Goal: Find specific page/section: Find specific page/section

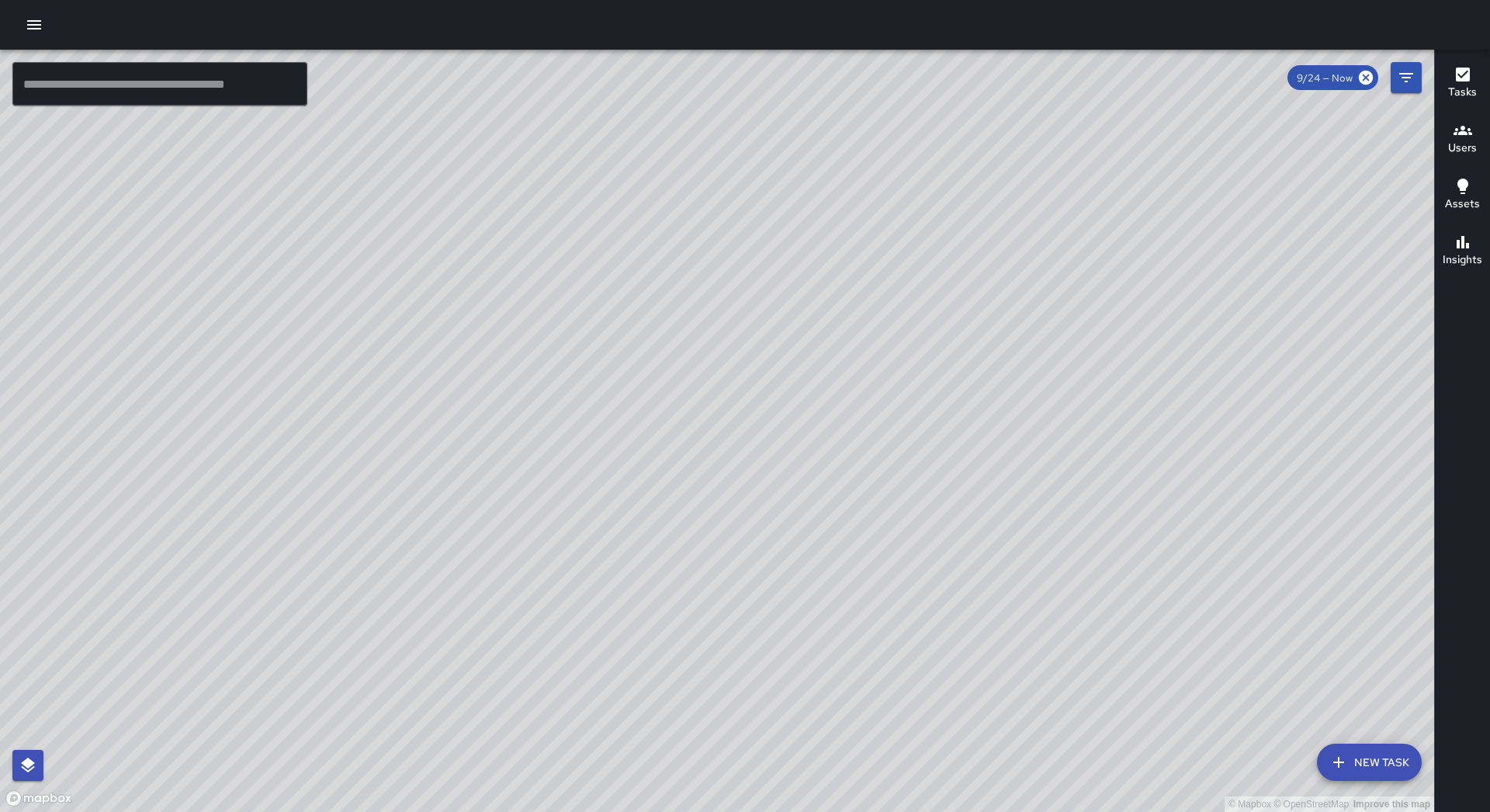
click at [36, 22] on icon "button" at bounding box center [34, 25] width 19 height 19
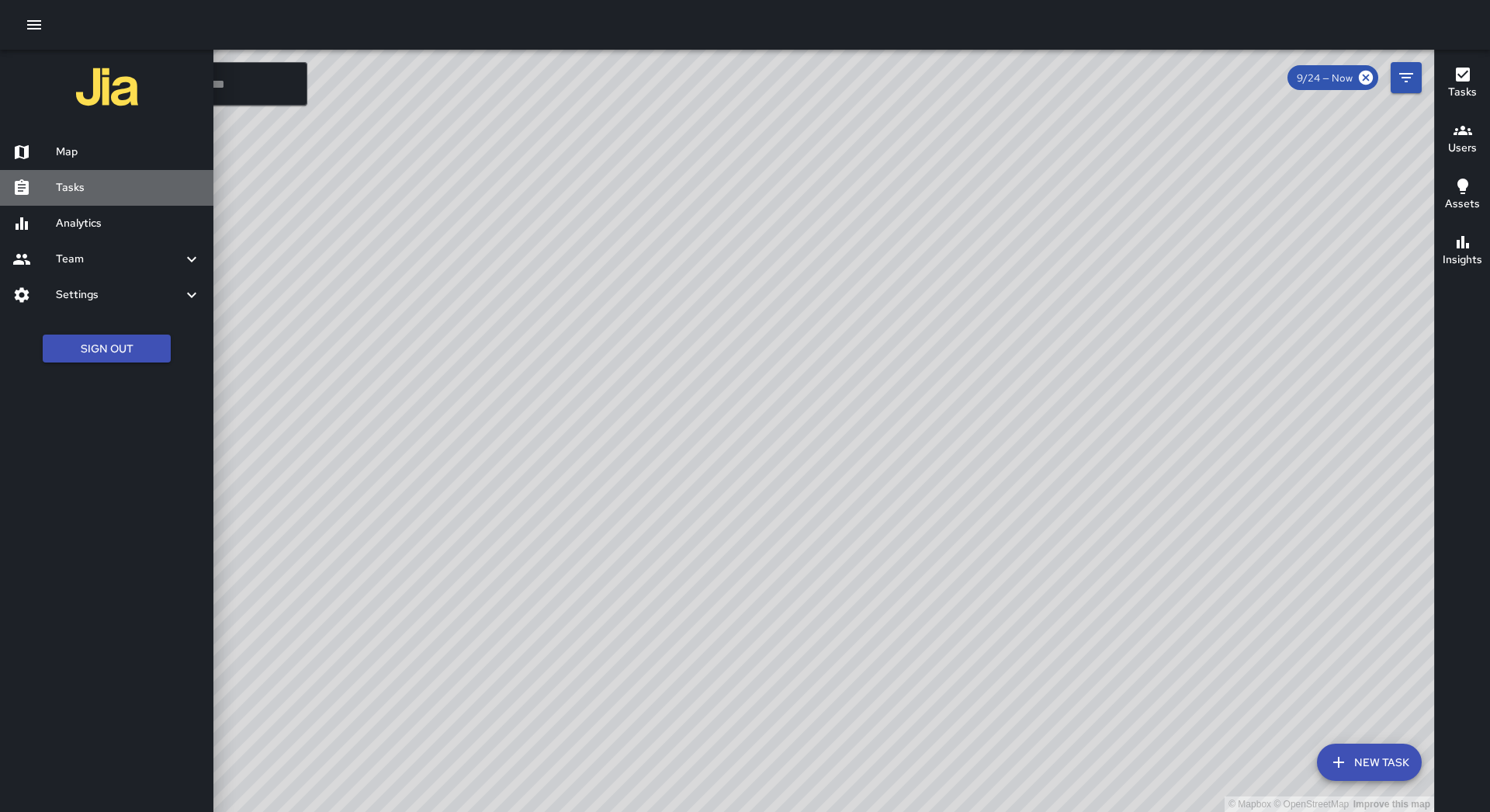
click at [166, 201] on div "Tasks" at bounding box center [106, 187] width 214 height 35
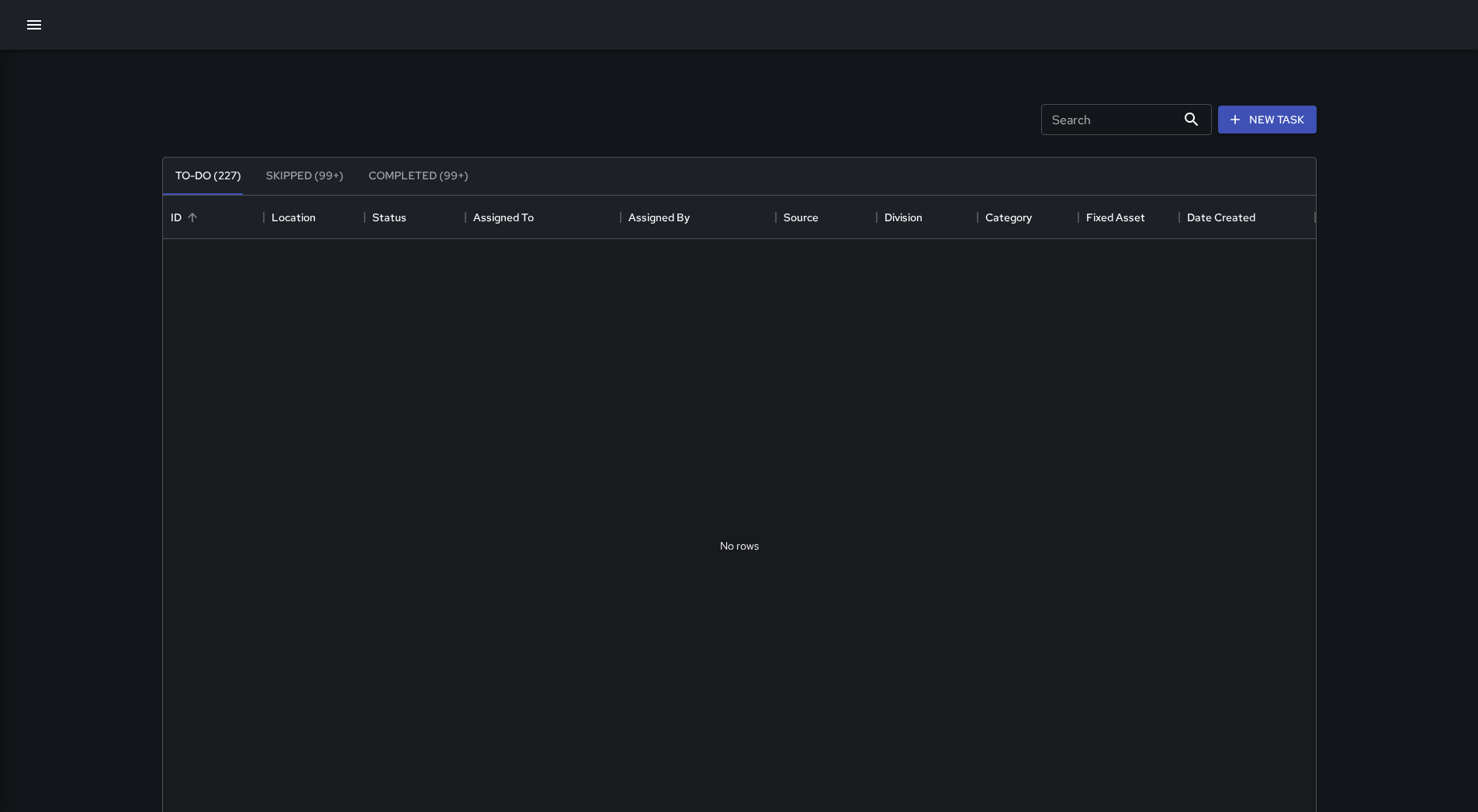
scroll to position [645, 1141]
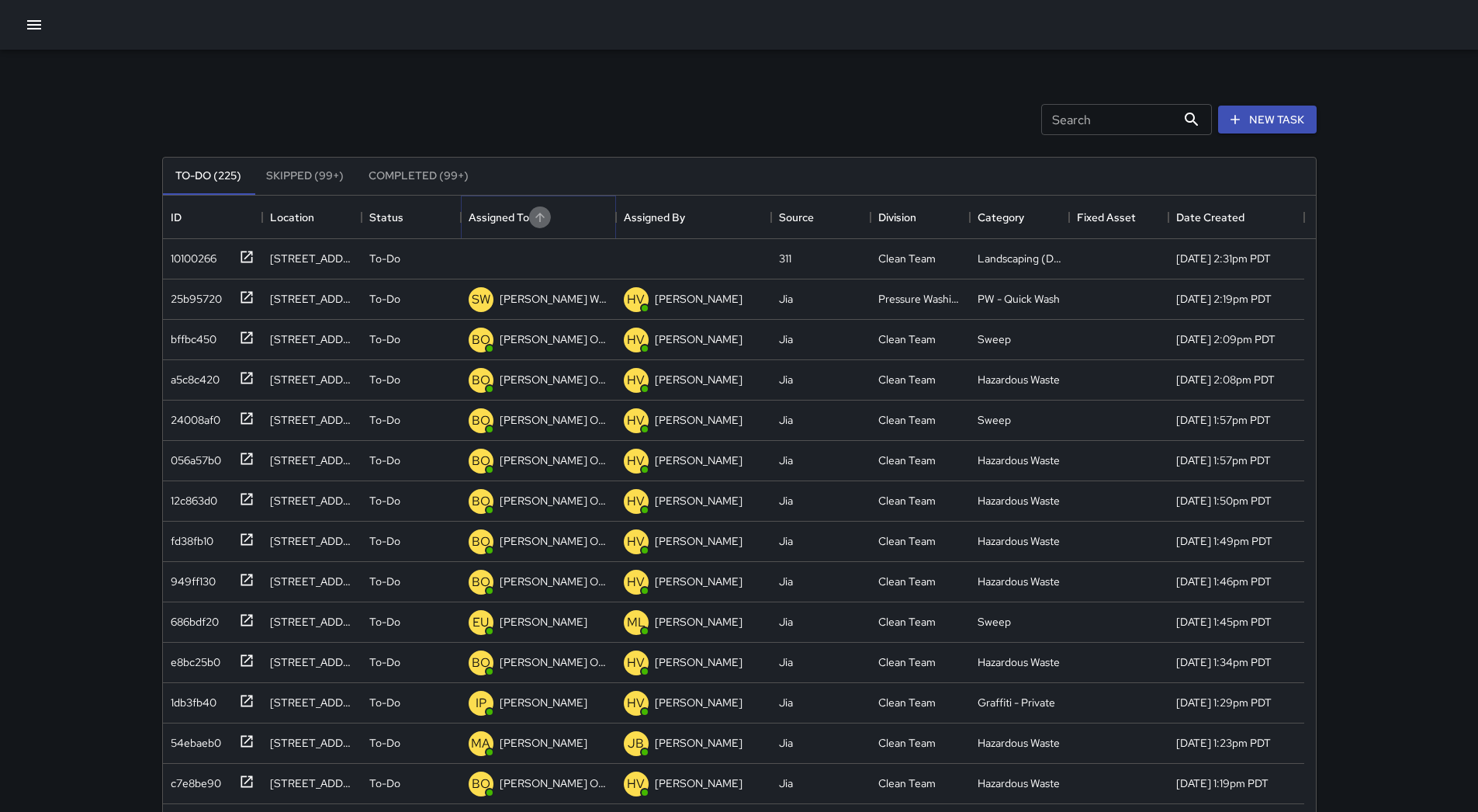
click at [547, 220] on button "Sort" at bounding box center [540, 217] width 21 height 21
click at [188, 266] on div "10100266" at bounding box center [190, 255] width 52 height 21
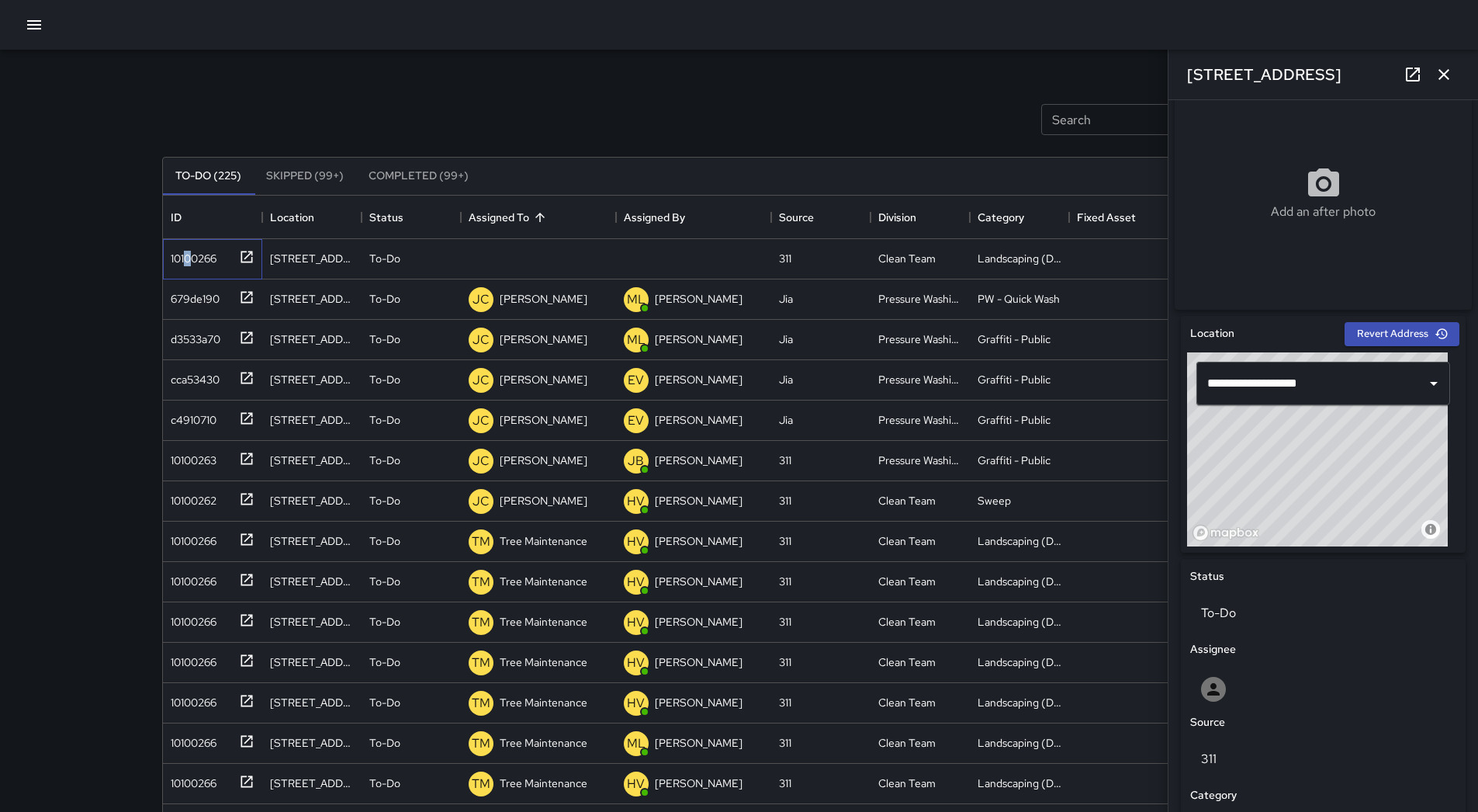
scroll to position [0, 0]
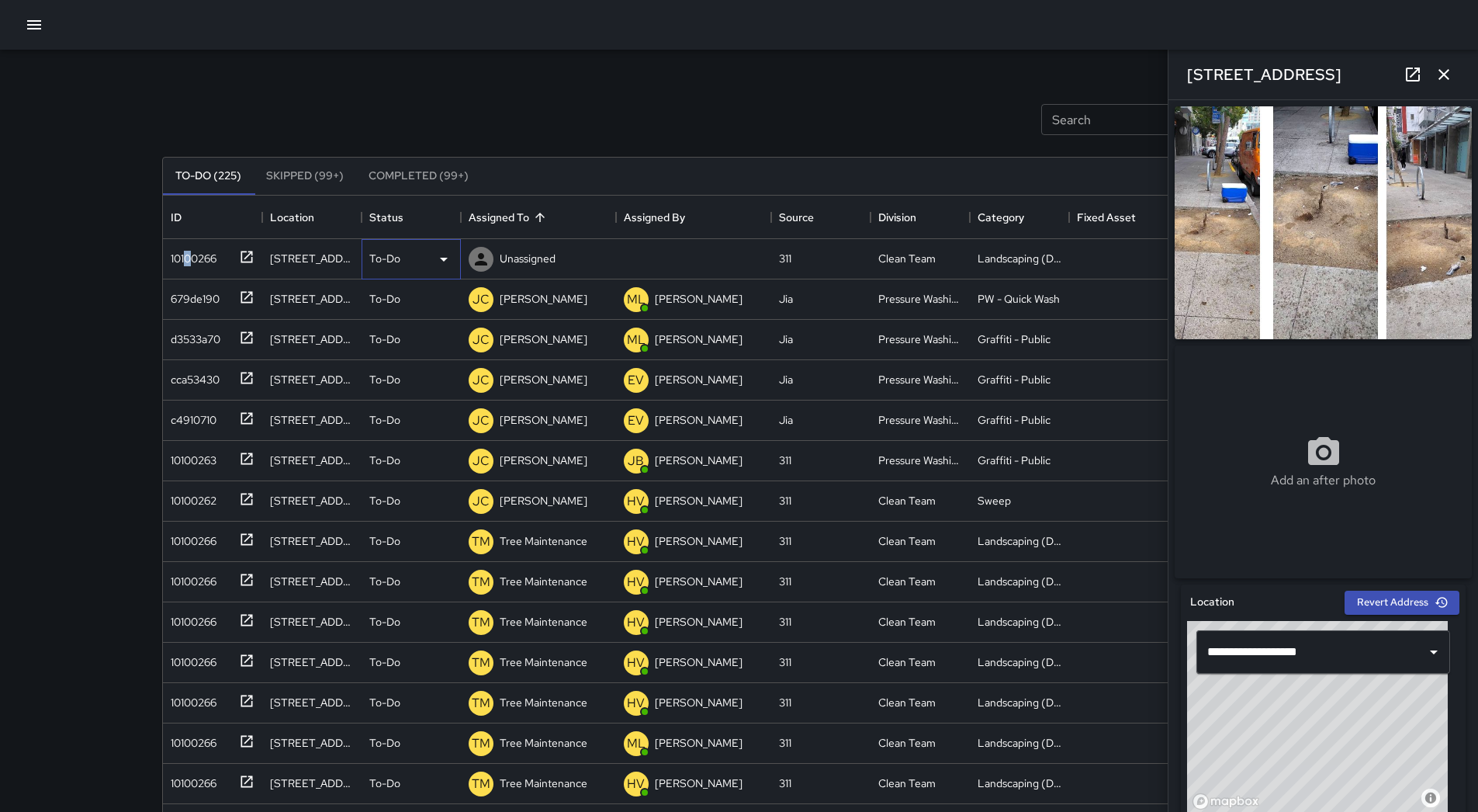
click at [448, 265] on icon at bounding box center [444, 259] width 19 height 19
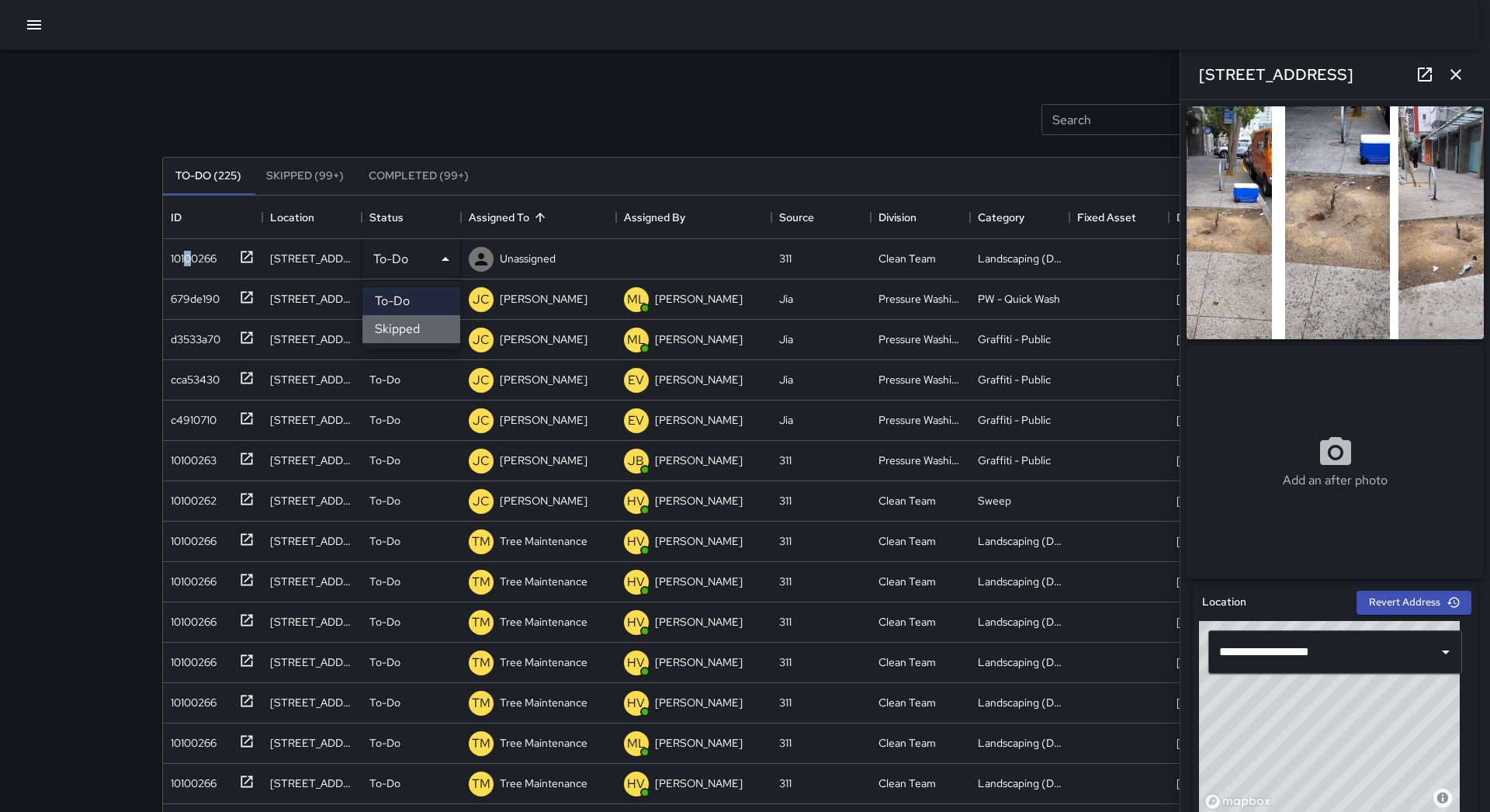
click at [434, 326] on li "Skipped" at bounding box center [411, 329] width 97 height 28
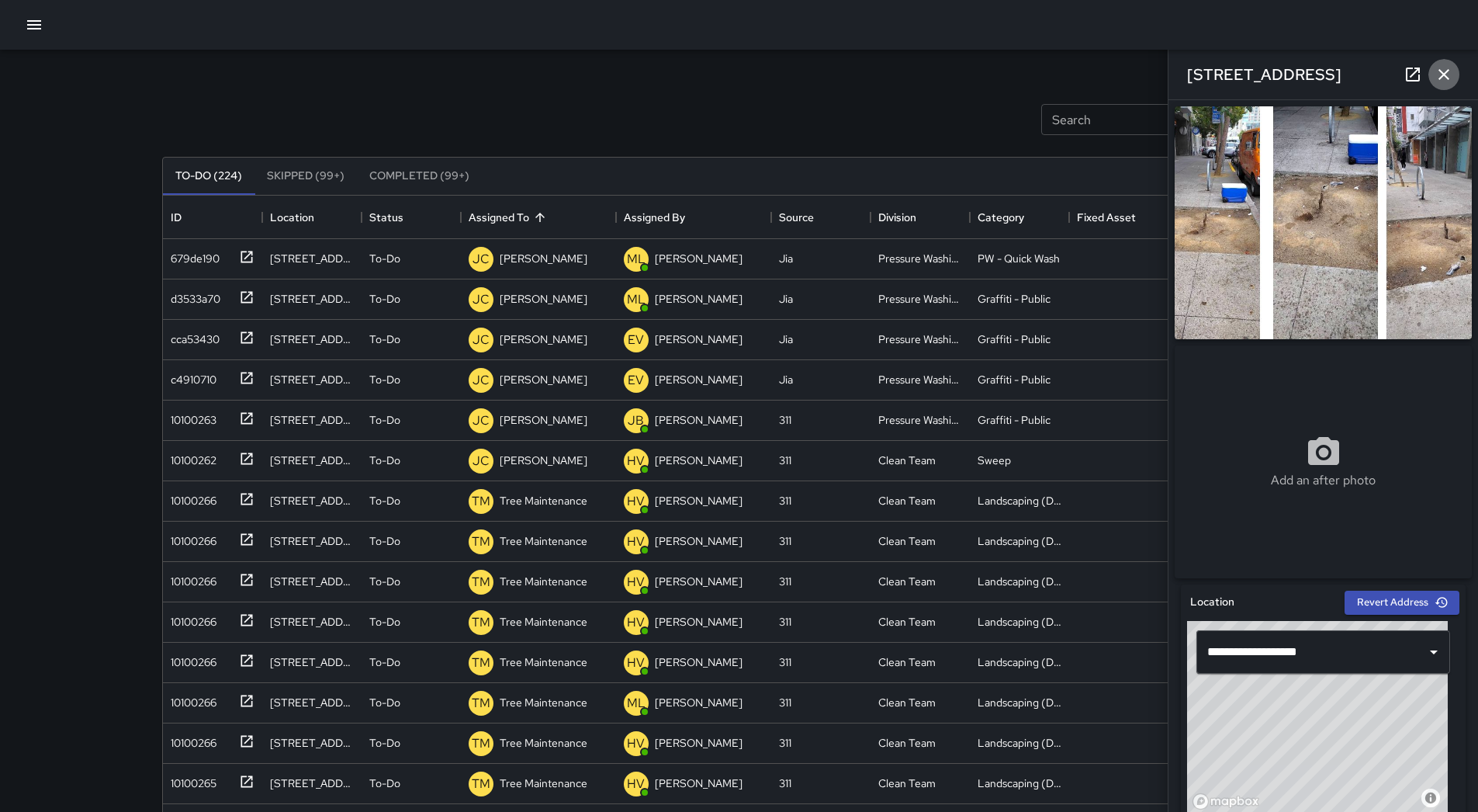
click at [1448, 69] on icon "button" at bounding box center [1444, 74] width 19 height 19
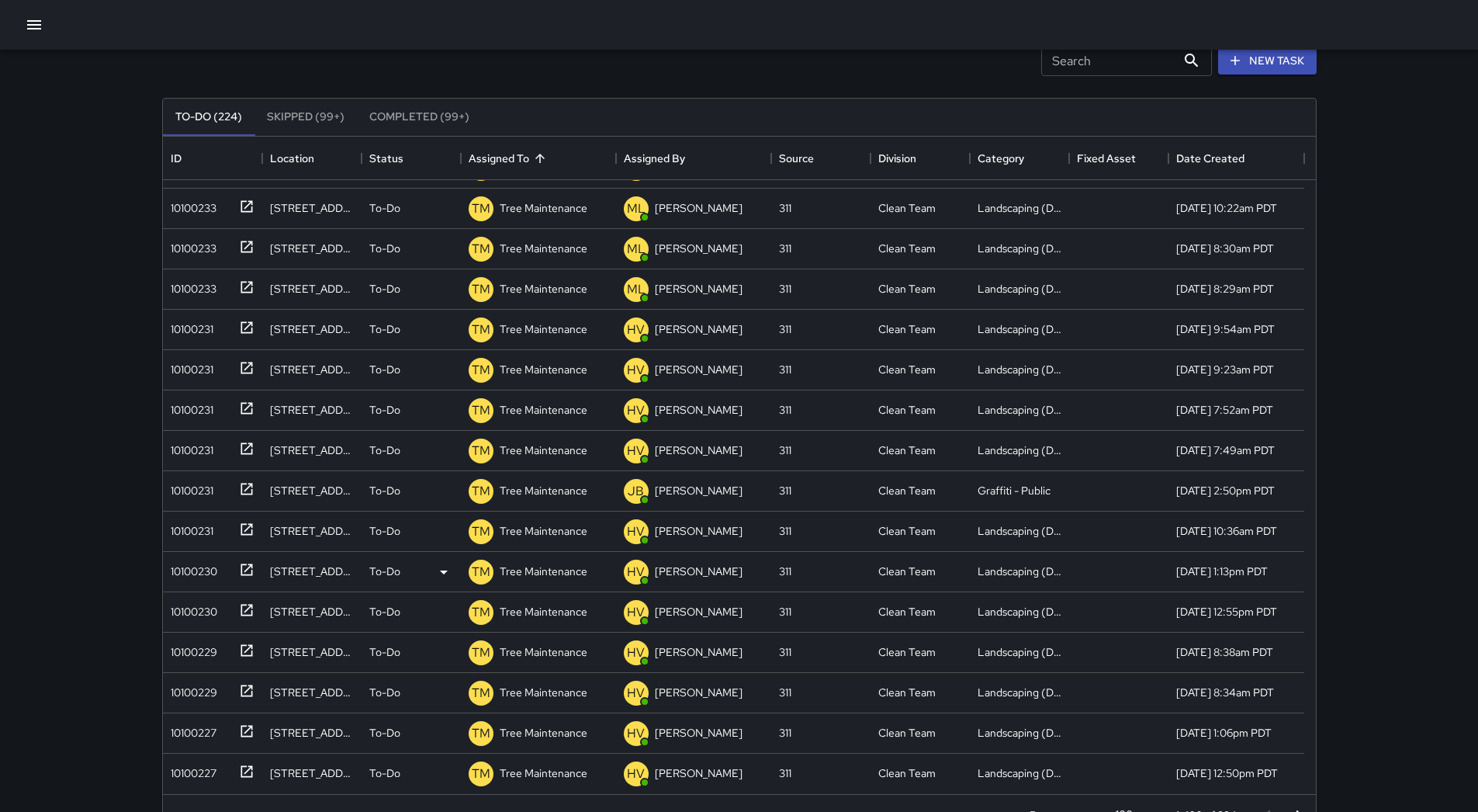
scroll to position [105, 0]
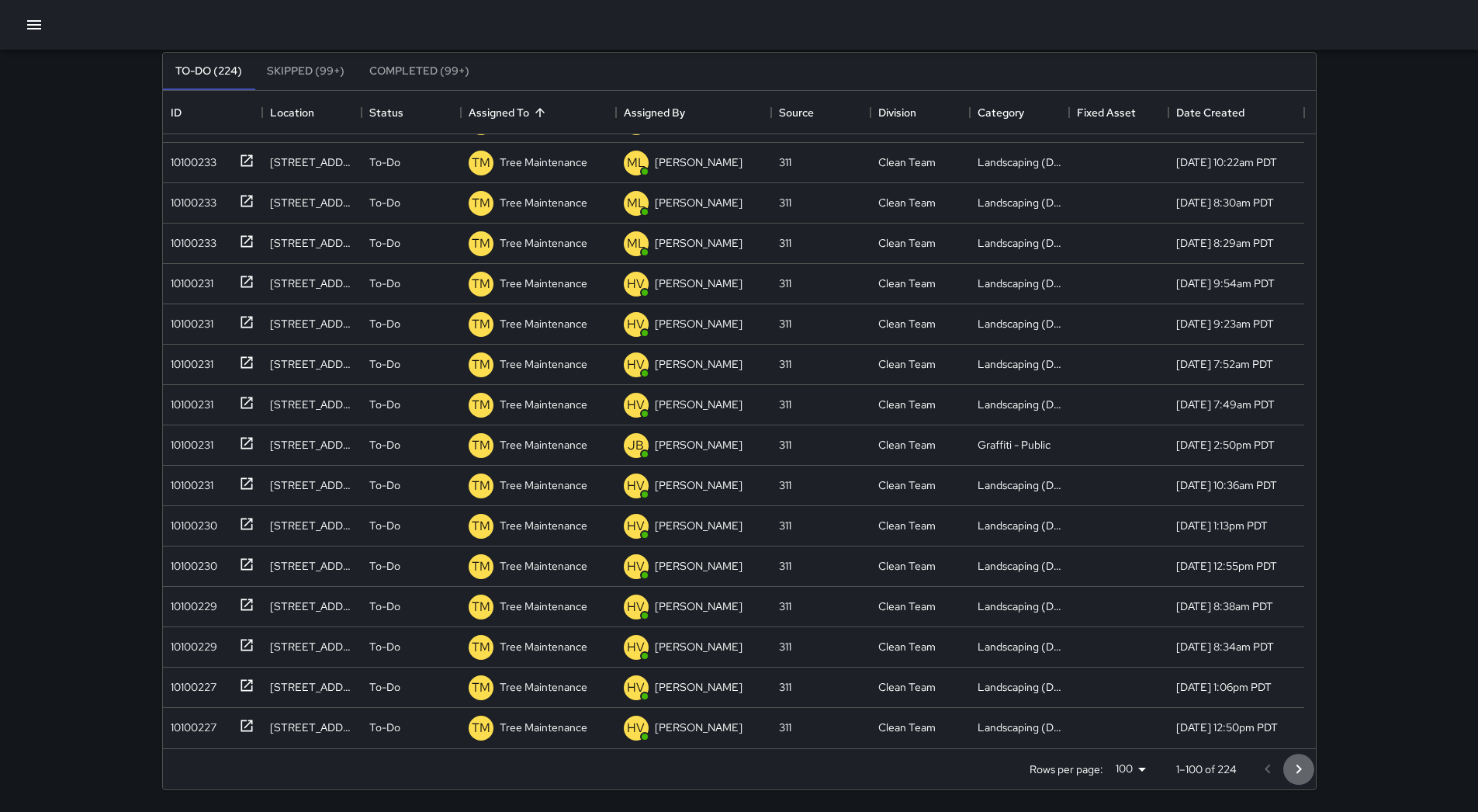
click at [1293, 769] on icon "Go to next page" at bounding box center [1299, 769] width 19 height 19
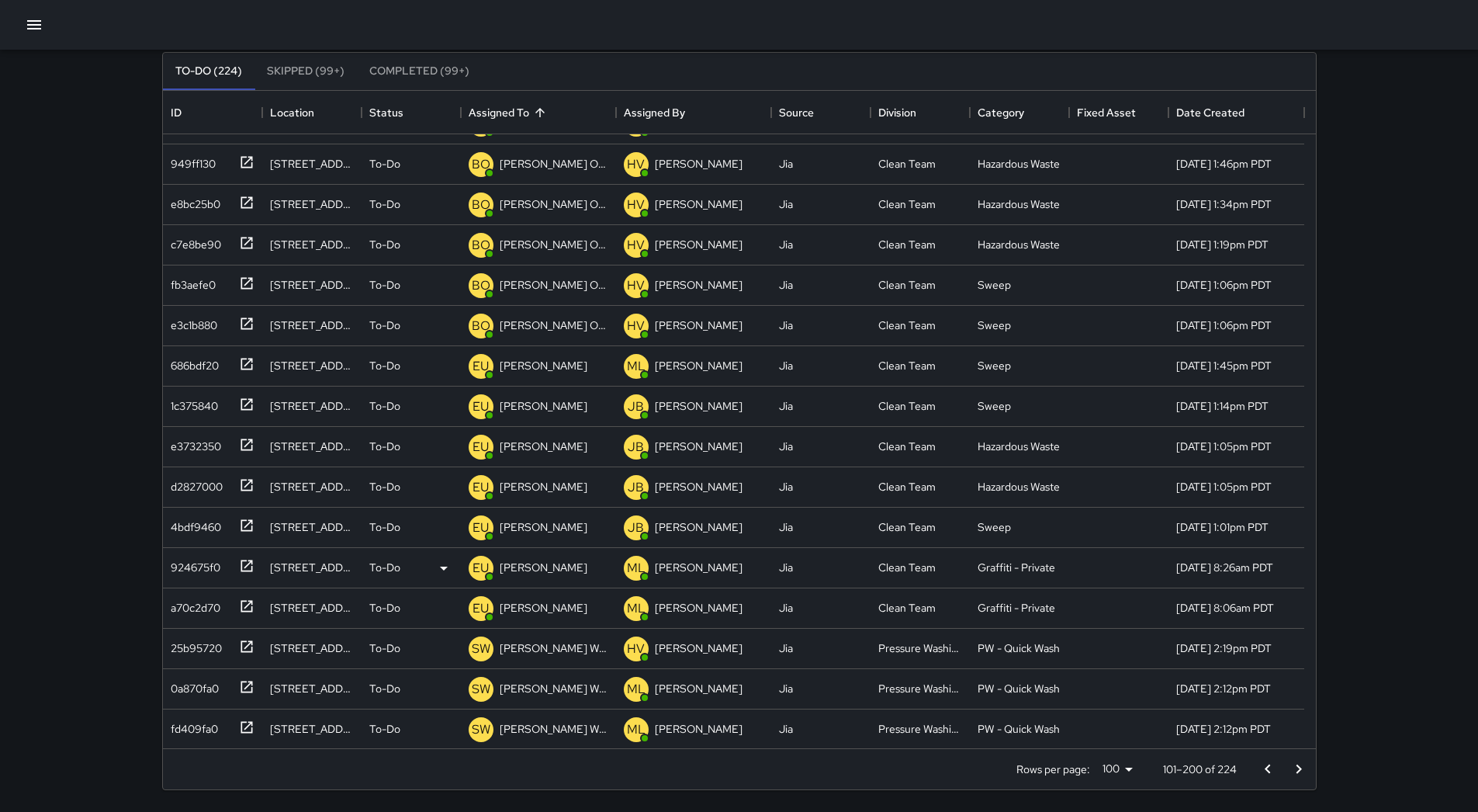
scroll to position [3421, 0]
click at [1301, 771] on icon "Go to next page" at bounding box center [1299, 769] width 19 height 19
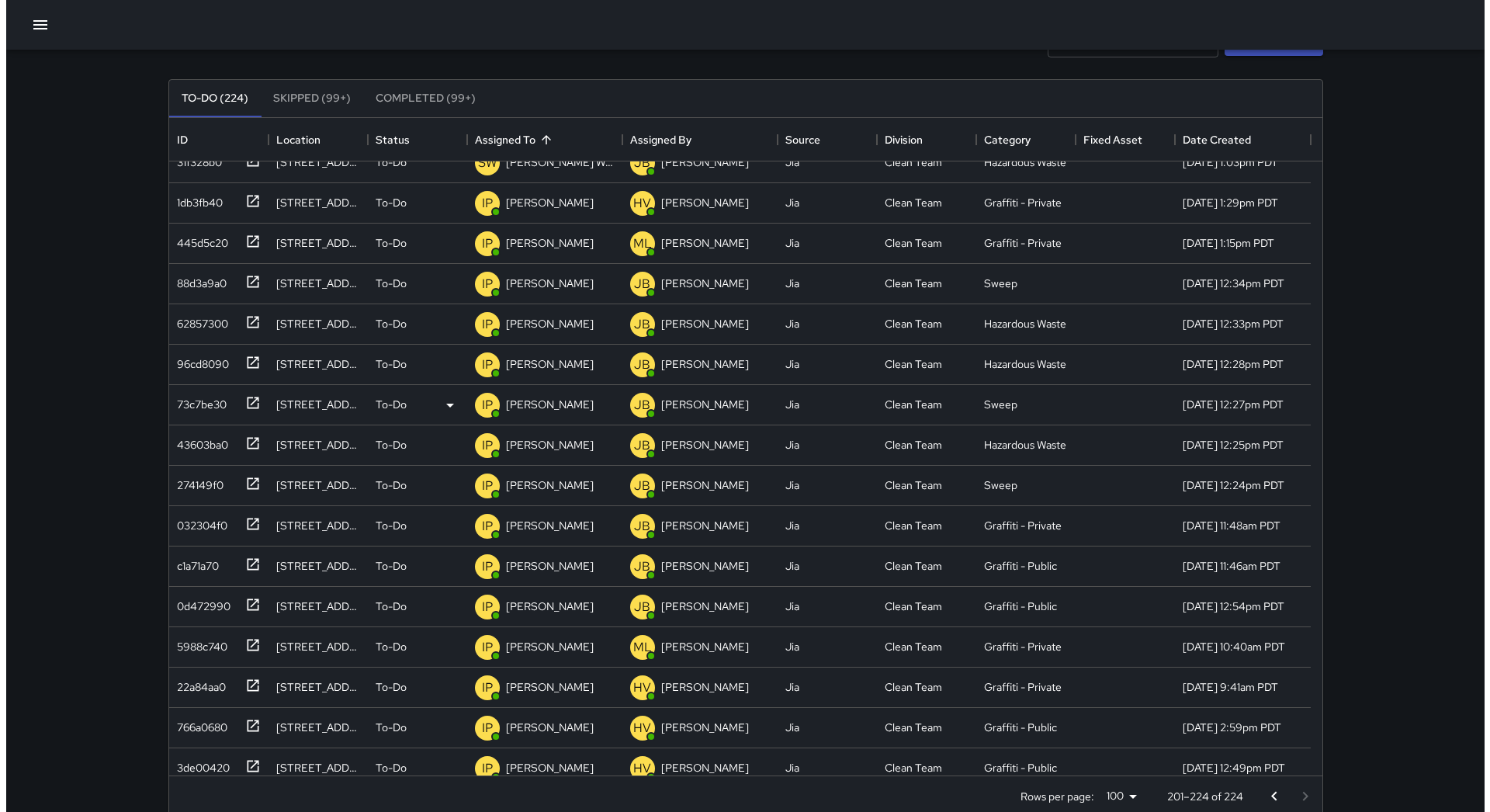
scroll to position [0, 0]
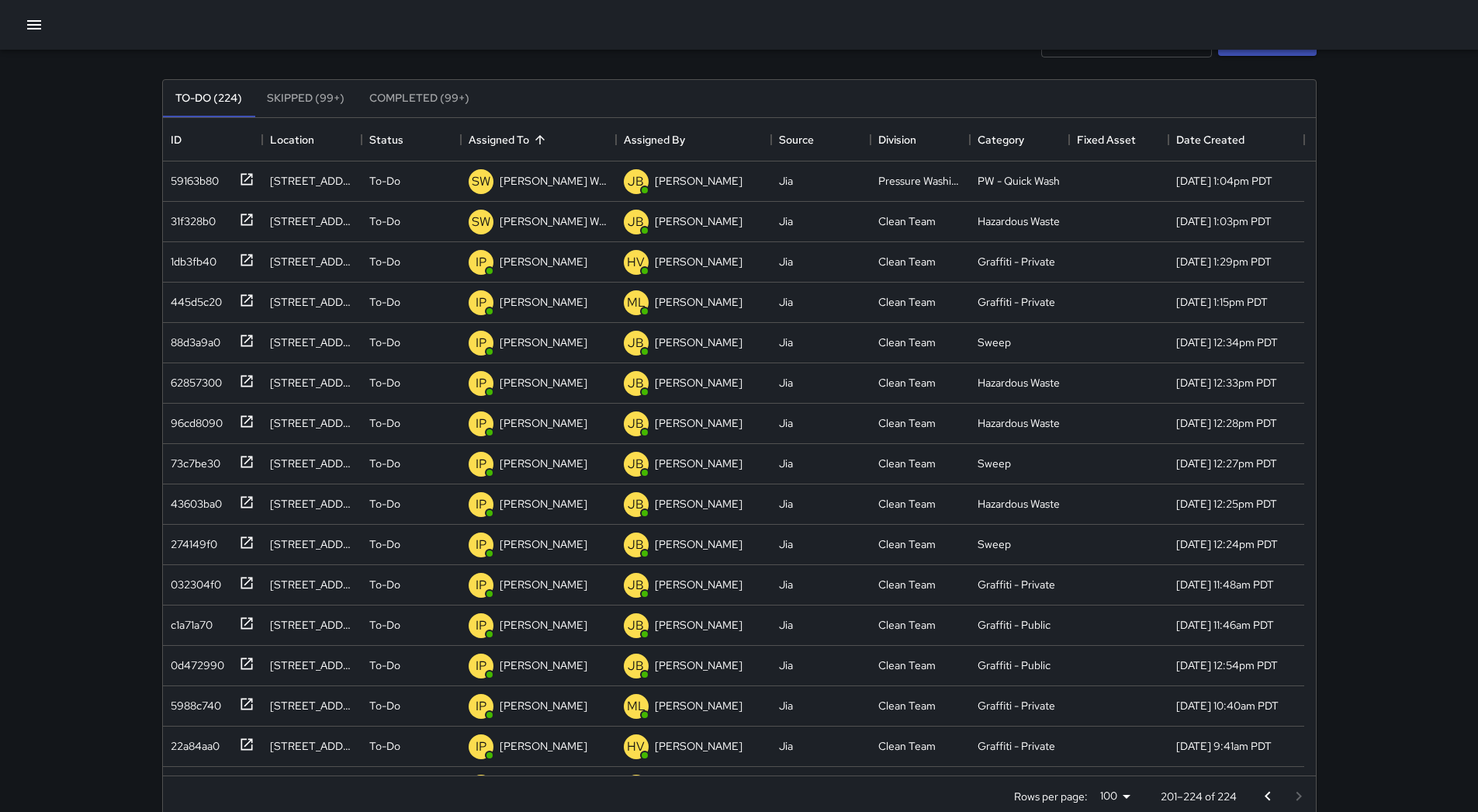
click at [45, 40] on div at bounding box center [739, 25] width 1478 height 50
click at [44, 29] on button "button" at bounding box center [35, 25] width 31 height 31
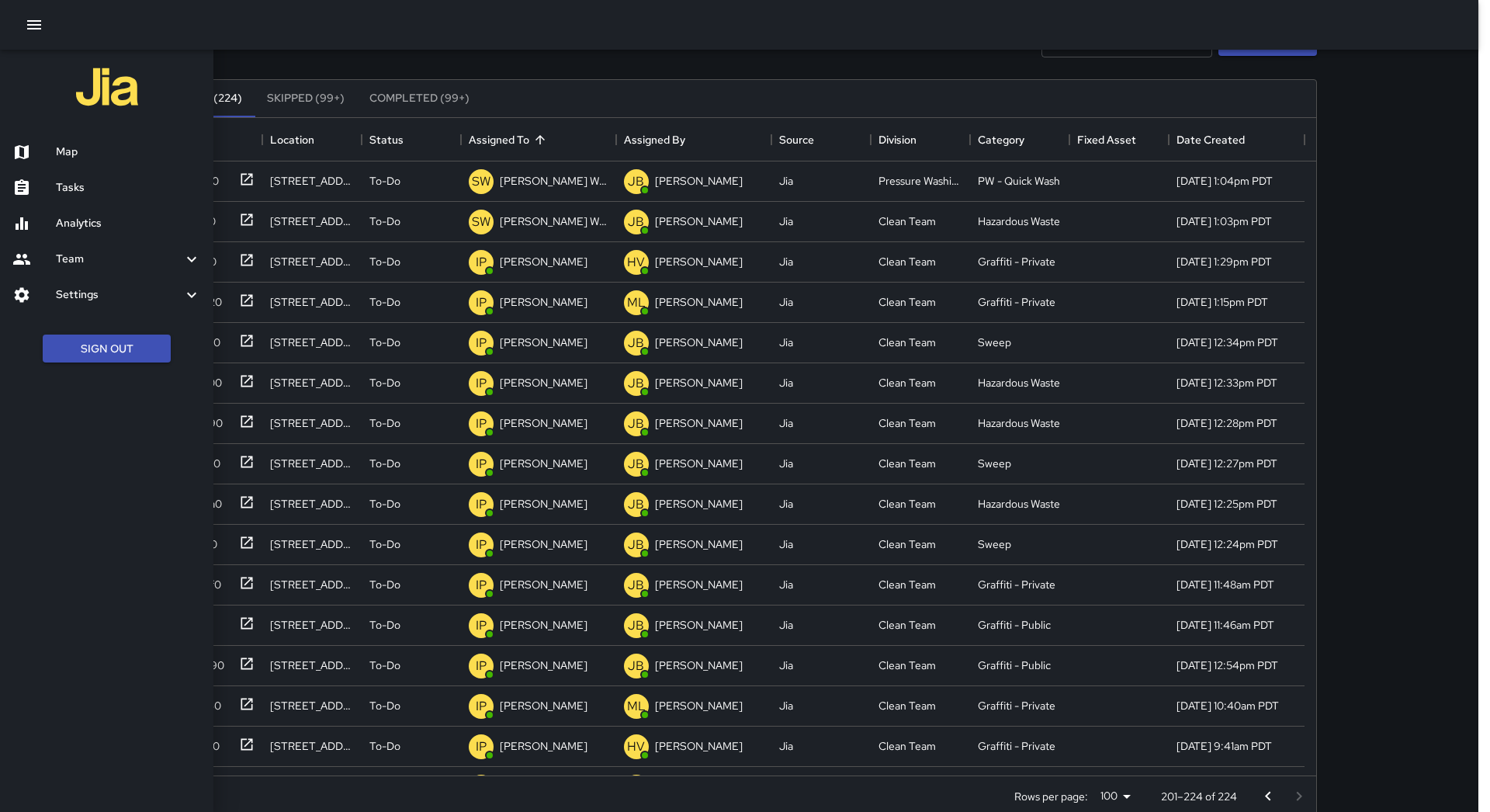
click at [75, 158] on h6 "Map" at bounding box center [129, 152] width 145 height 17
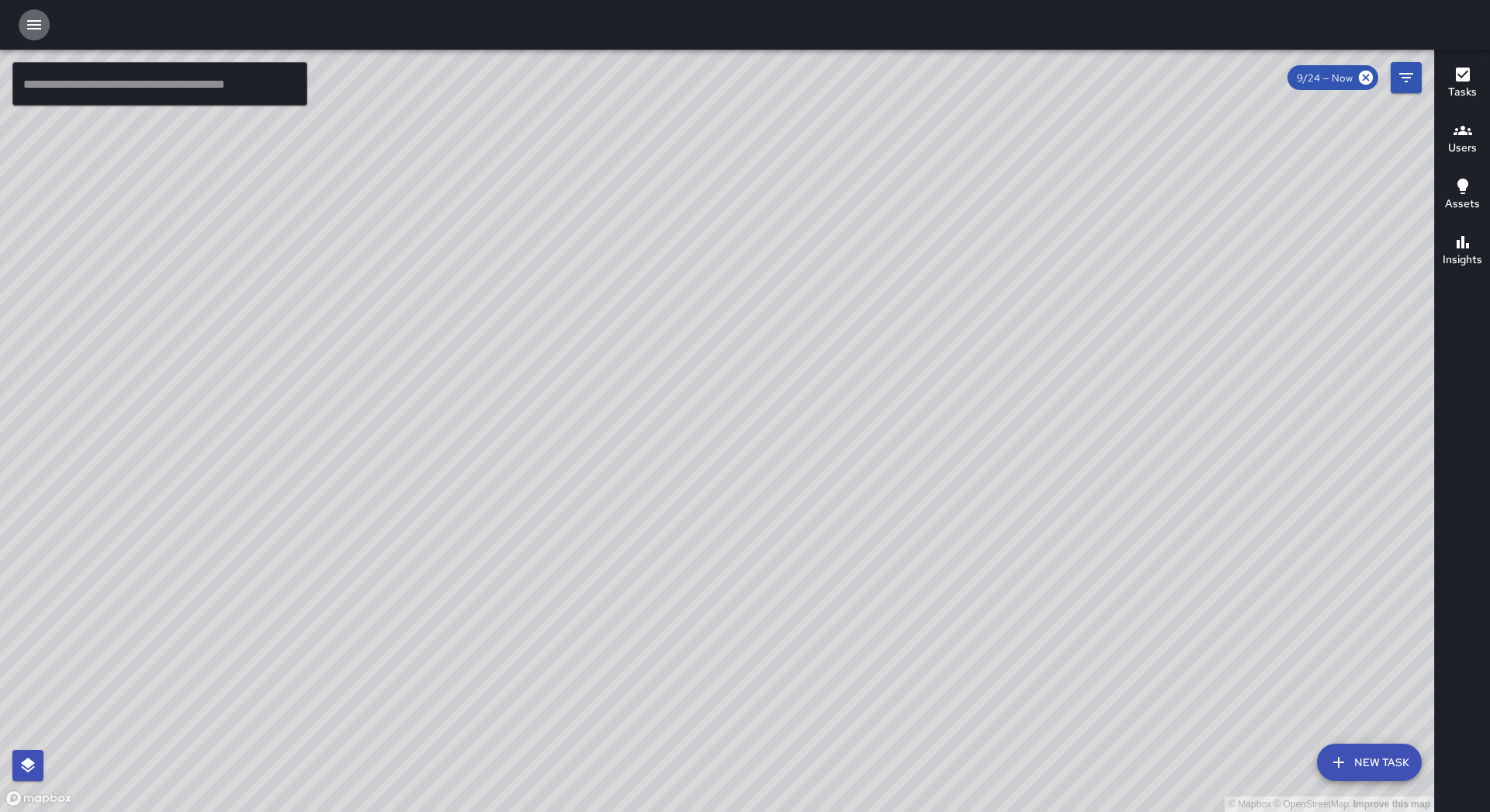
click at [28, 22] on icon "button" at bounding box center [34, 25] width 19 height 19
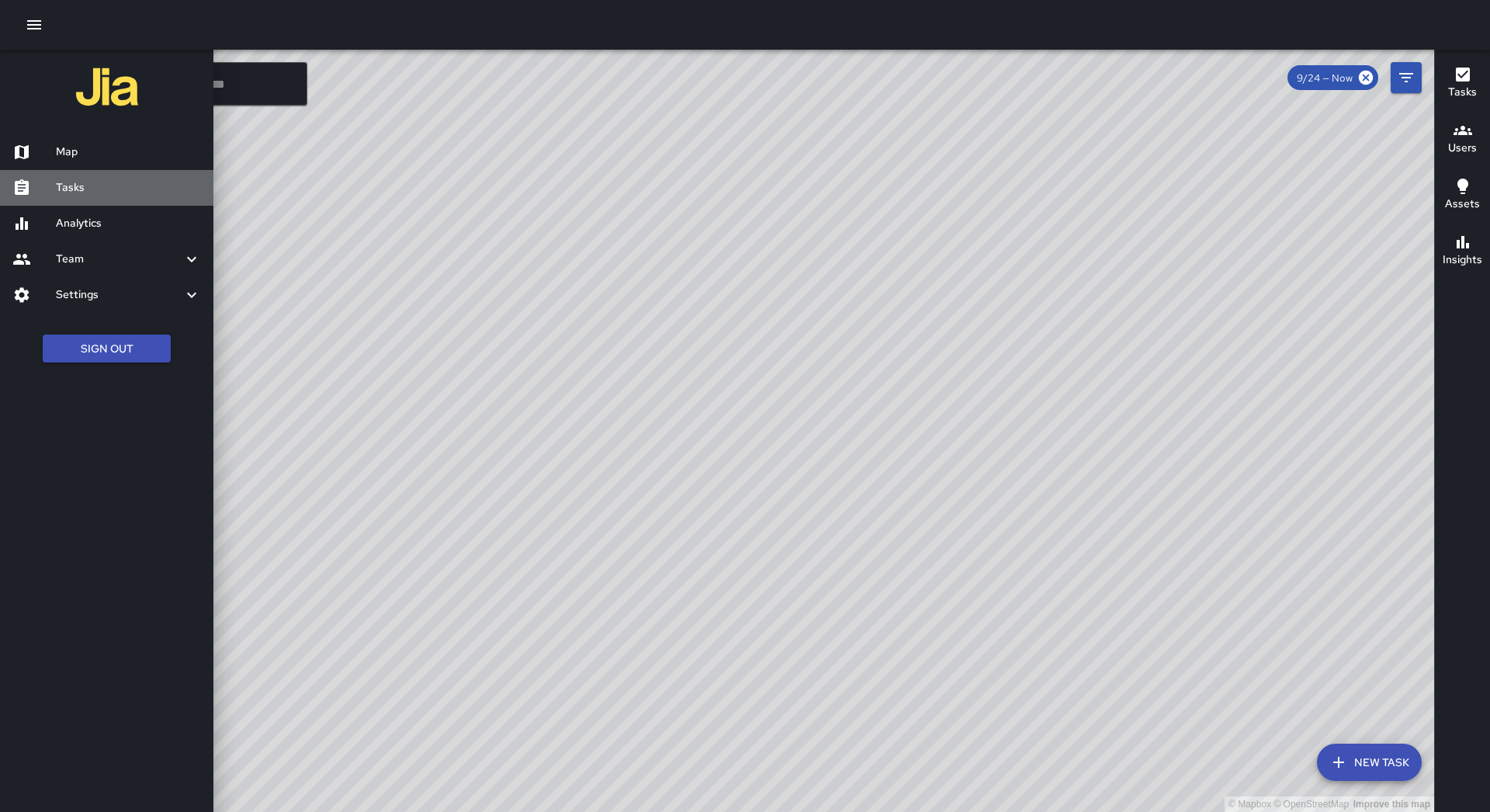
click at [71, 190] on h6 "Tasks" at bounding box center [129, 187] width 145 height 17
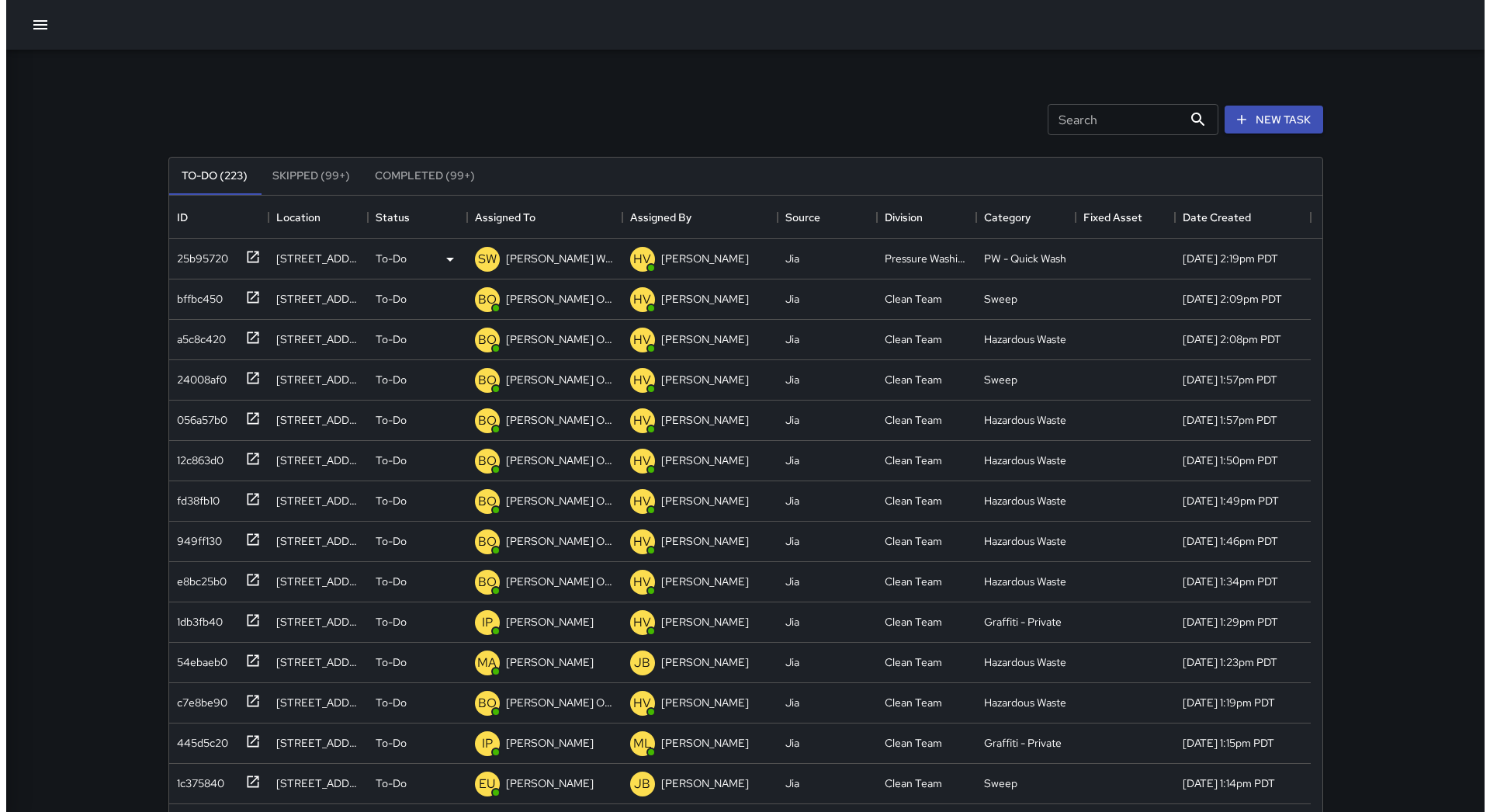
scroll to position [645, 1142]
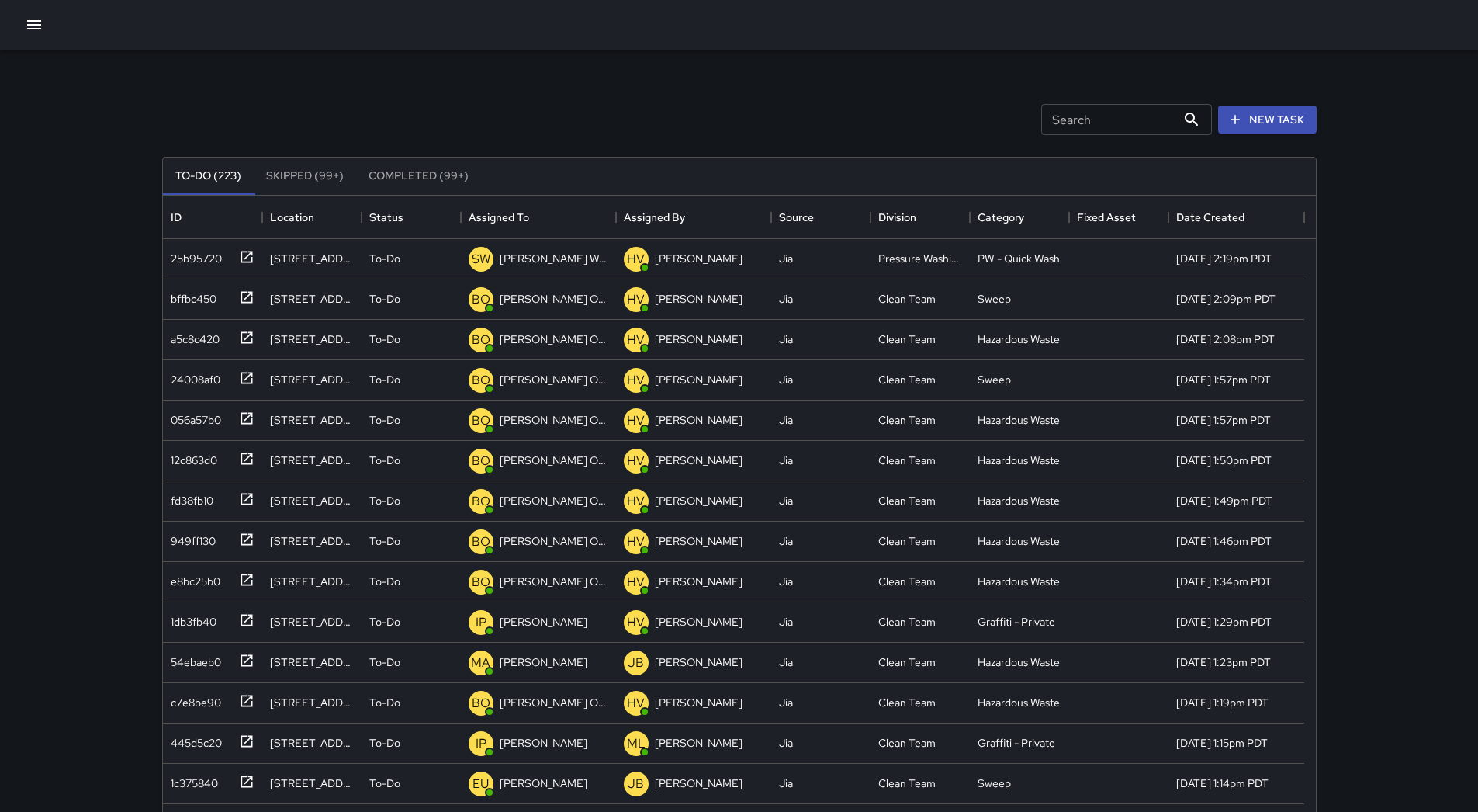
drag, startPoint x: 30, startPoint y: 20, endPoint x: 35, endPoint y: 32, distance: 13.0
click at [28, 21] on icon "button" at bounding box center [34, 25] width 19 height 19
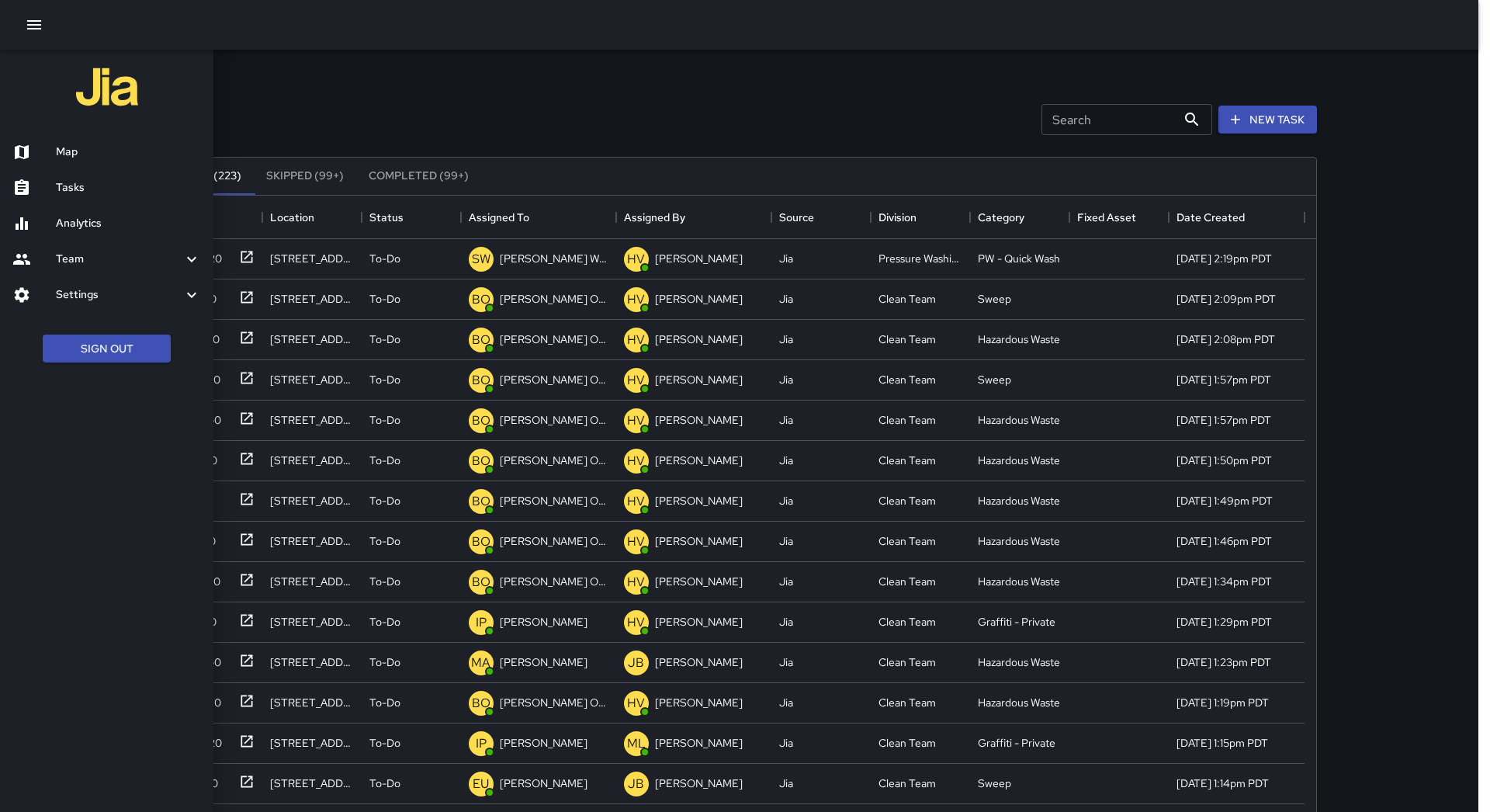
click at [147, 146] on h6 "Map" at bounding box center [129, 152] width 145 height 17
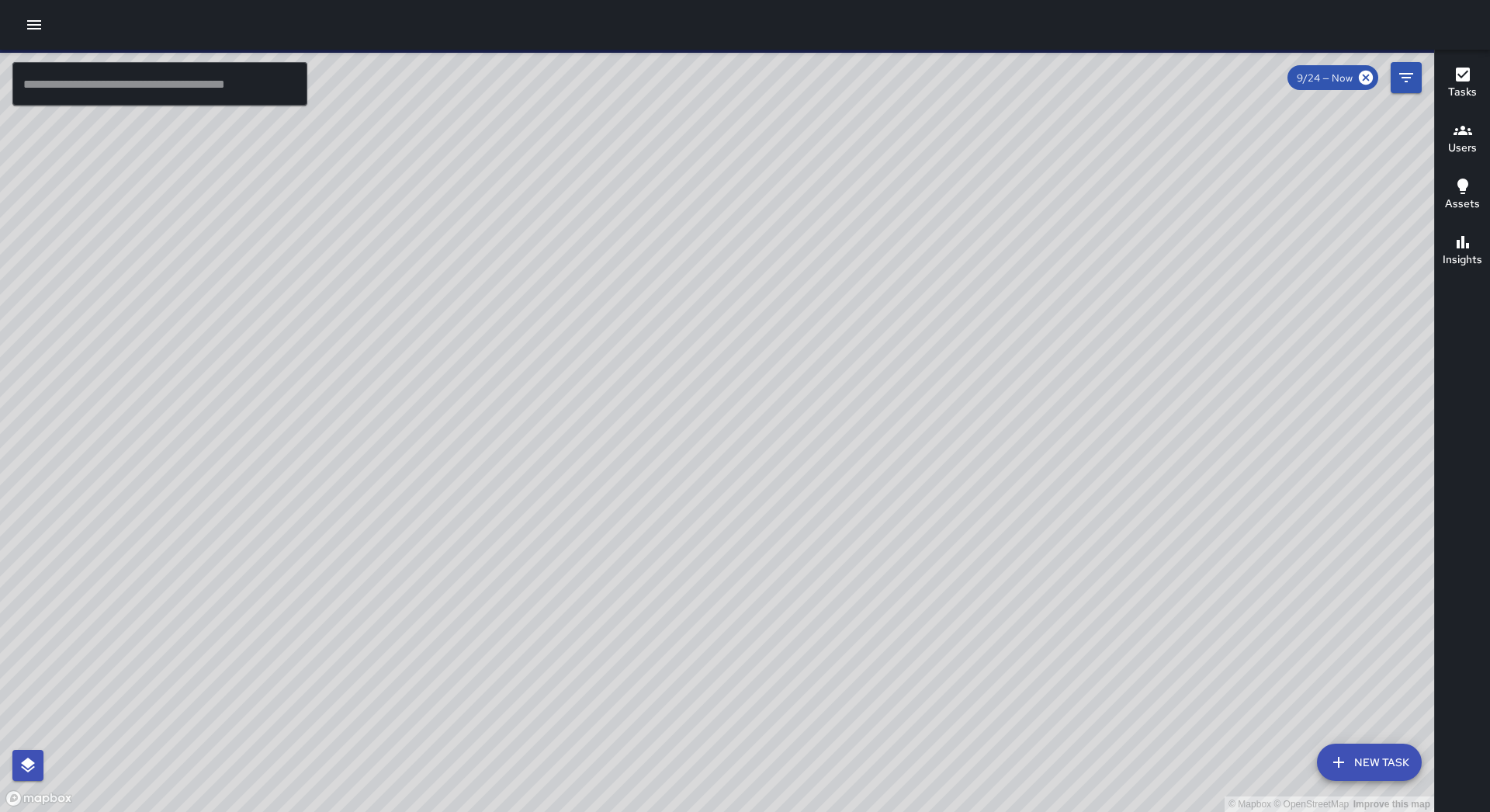
click at [1451, 149] on h6 "Users" at bounding box center [1463, 148] width 29 height 17
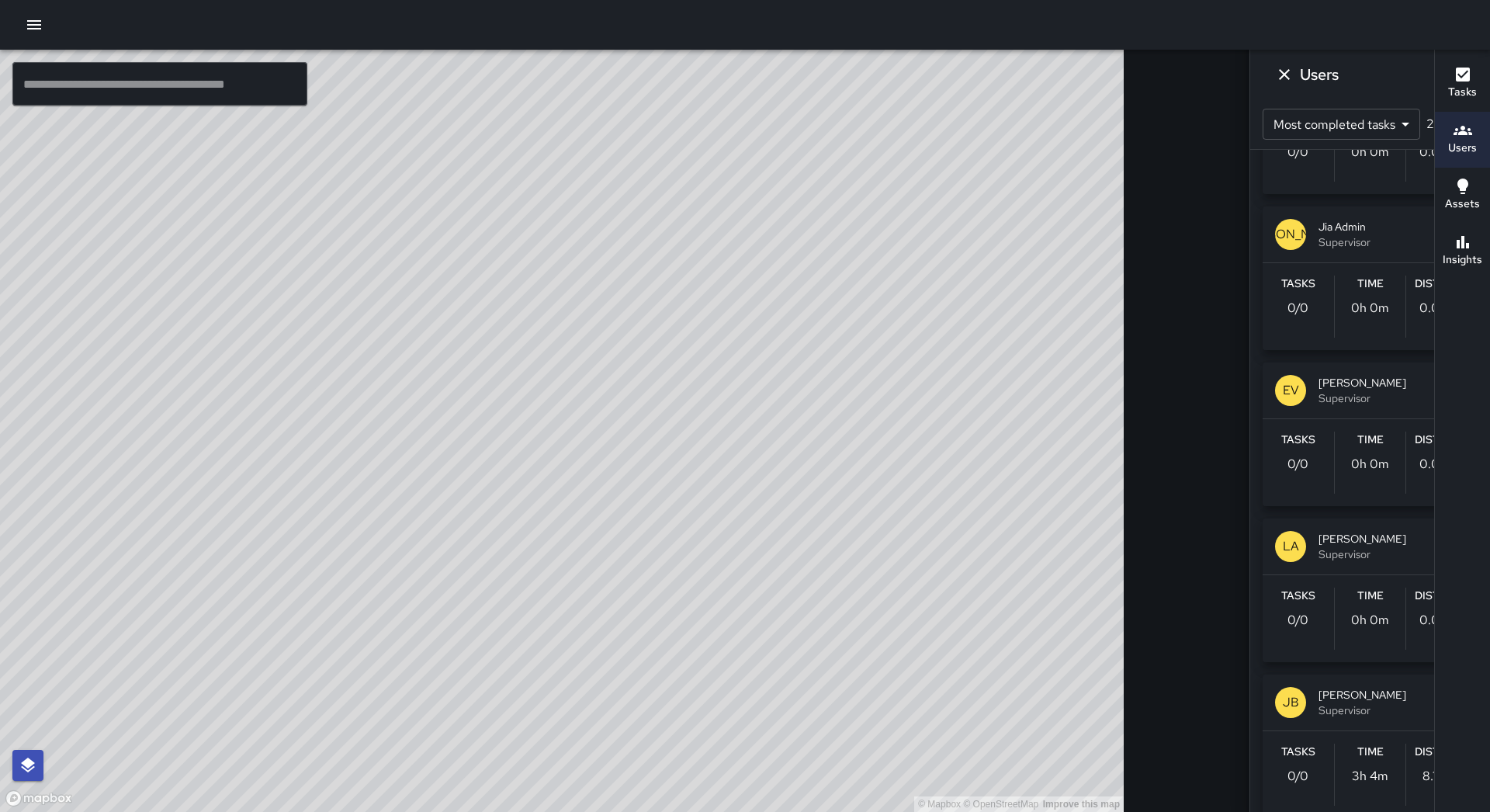
scroll to position [3026, 0]
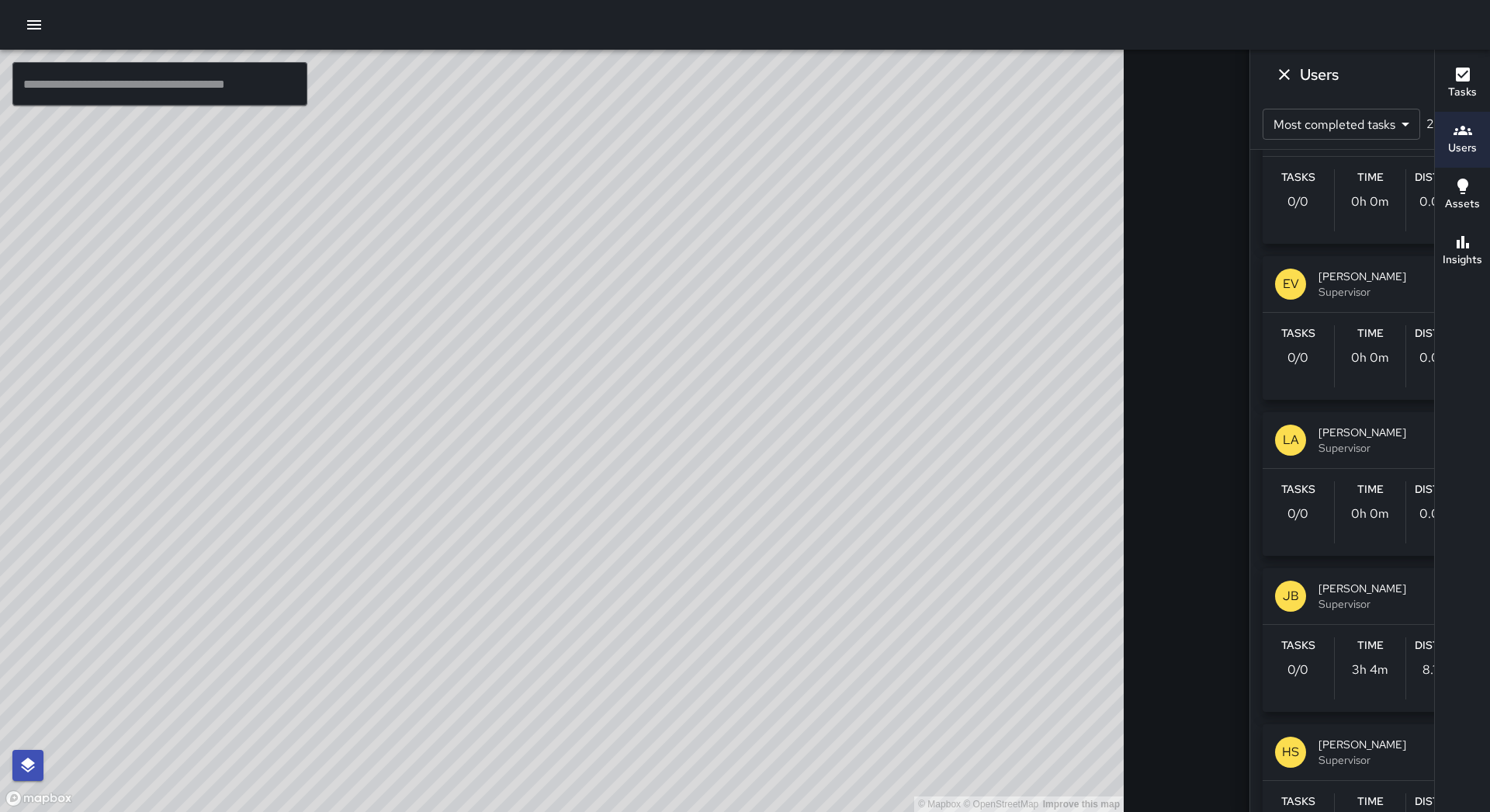
click at [1298, 626] on div "Tasks 0 / 0 Time 3h 4m Distance 8.10 mi" at bounding box center [1370, 668] width 215 height 87
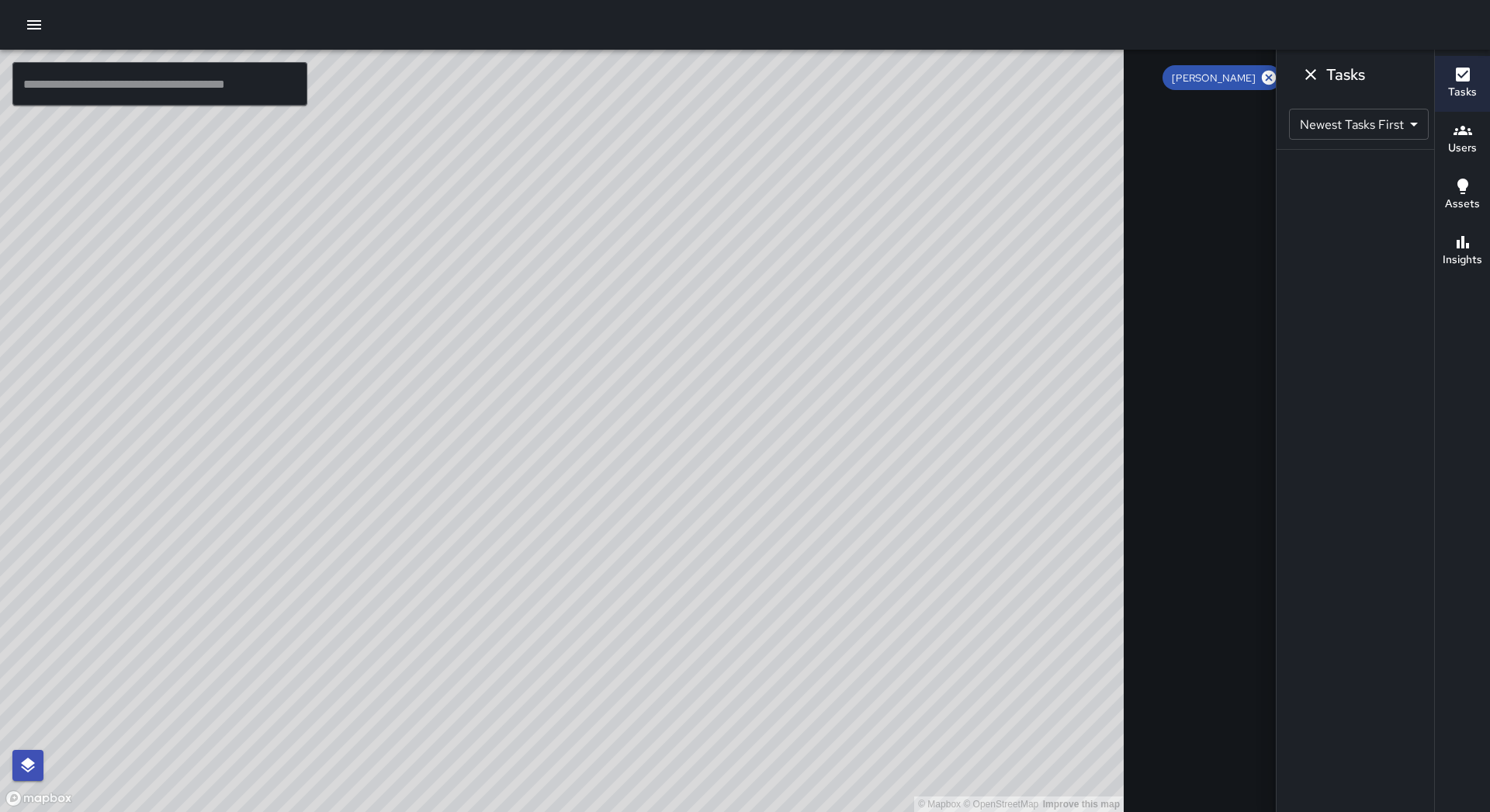
scroll to position [0, 0]
click at [1302, 68] on icon "Dismiss" at bounding box center [1311, 74] width 19 height 19
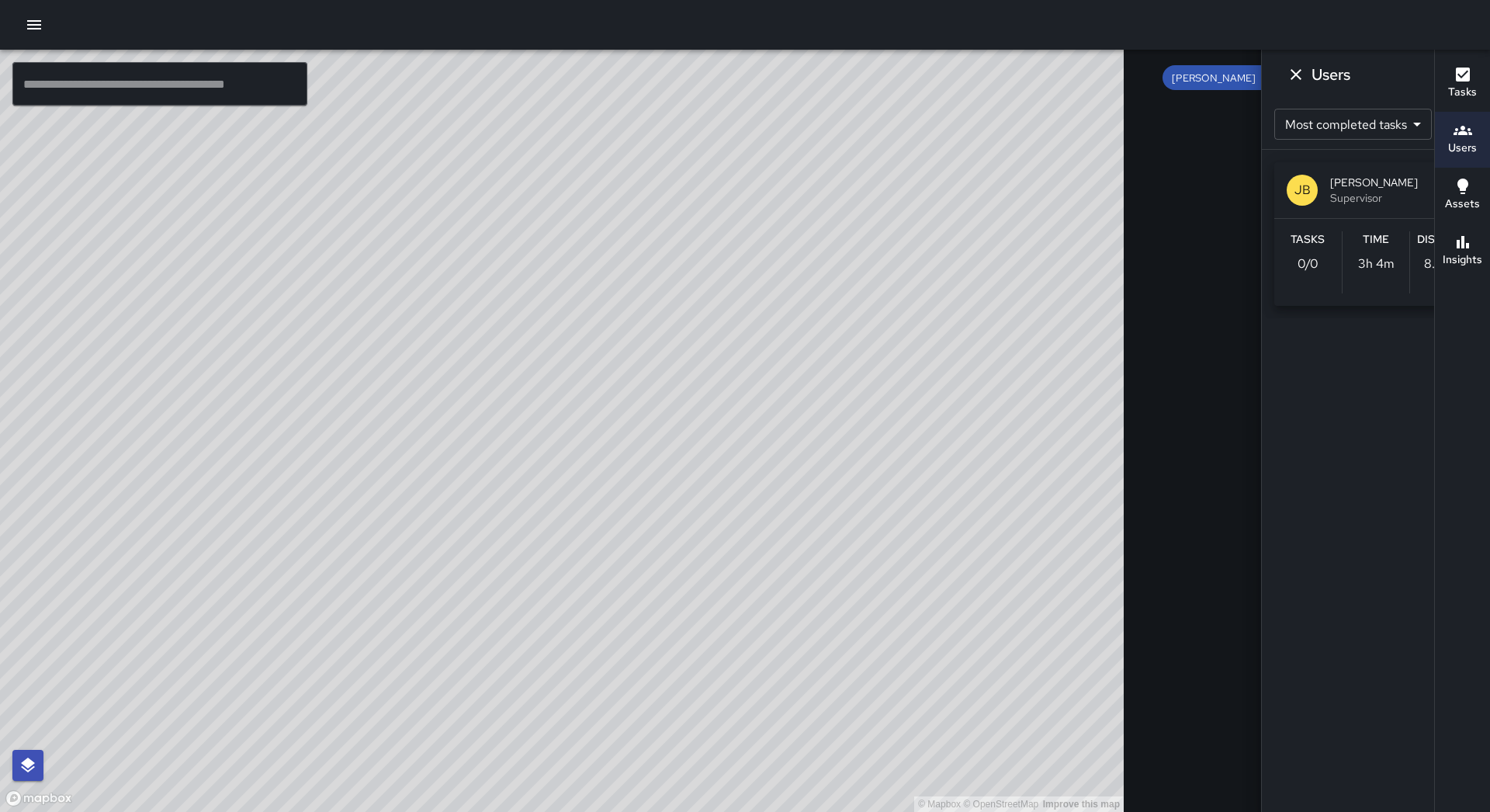
click at [1262, 79] on icon at bounding box center [1269, 78] width 14 height 14
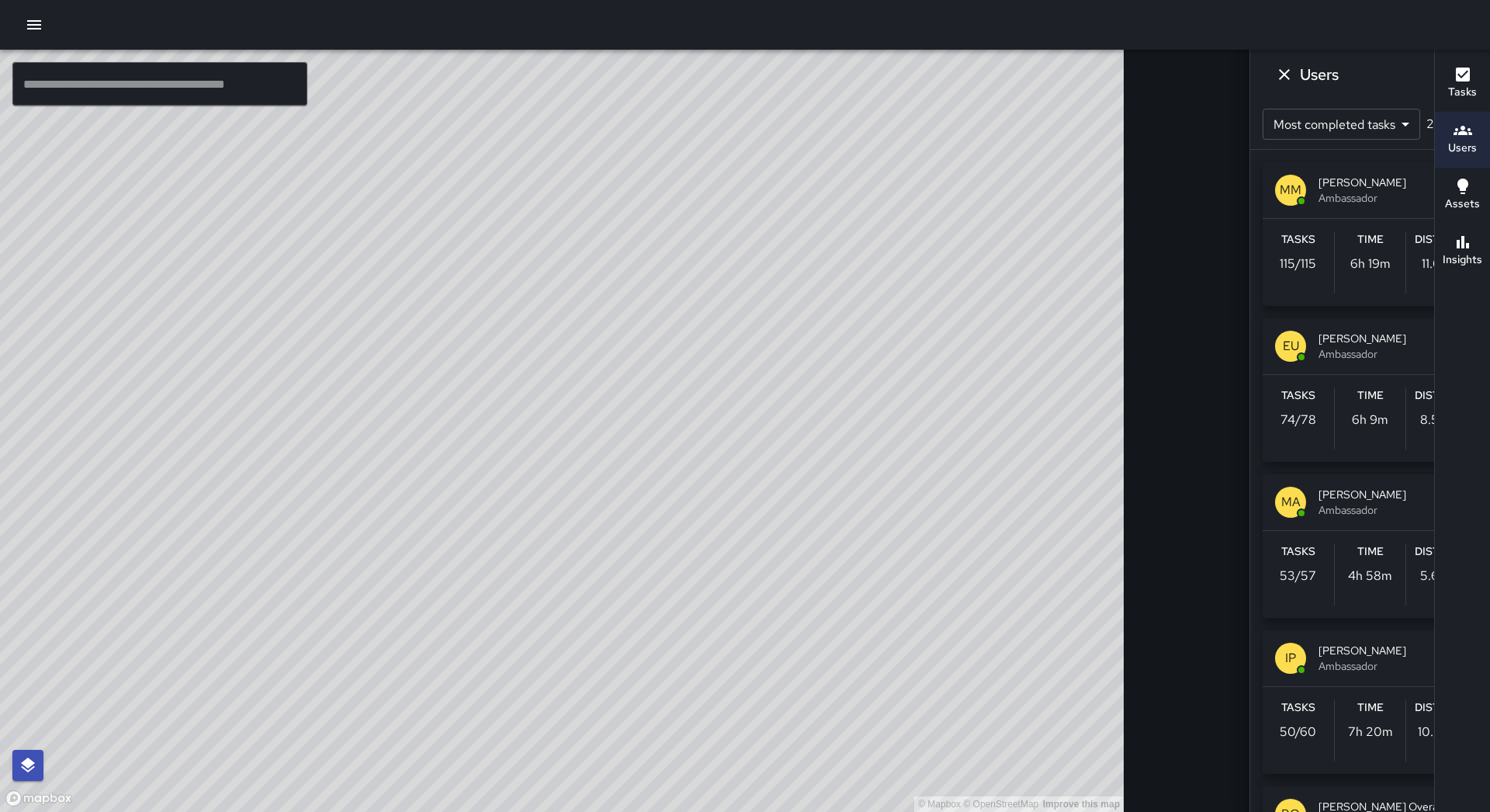
click at [45, 40] on div at bounding box center [745, 25] width 1490 height 50
click at [38, 35] on button "button" at bounding box center [35, 25] width 31 height 31
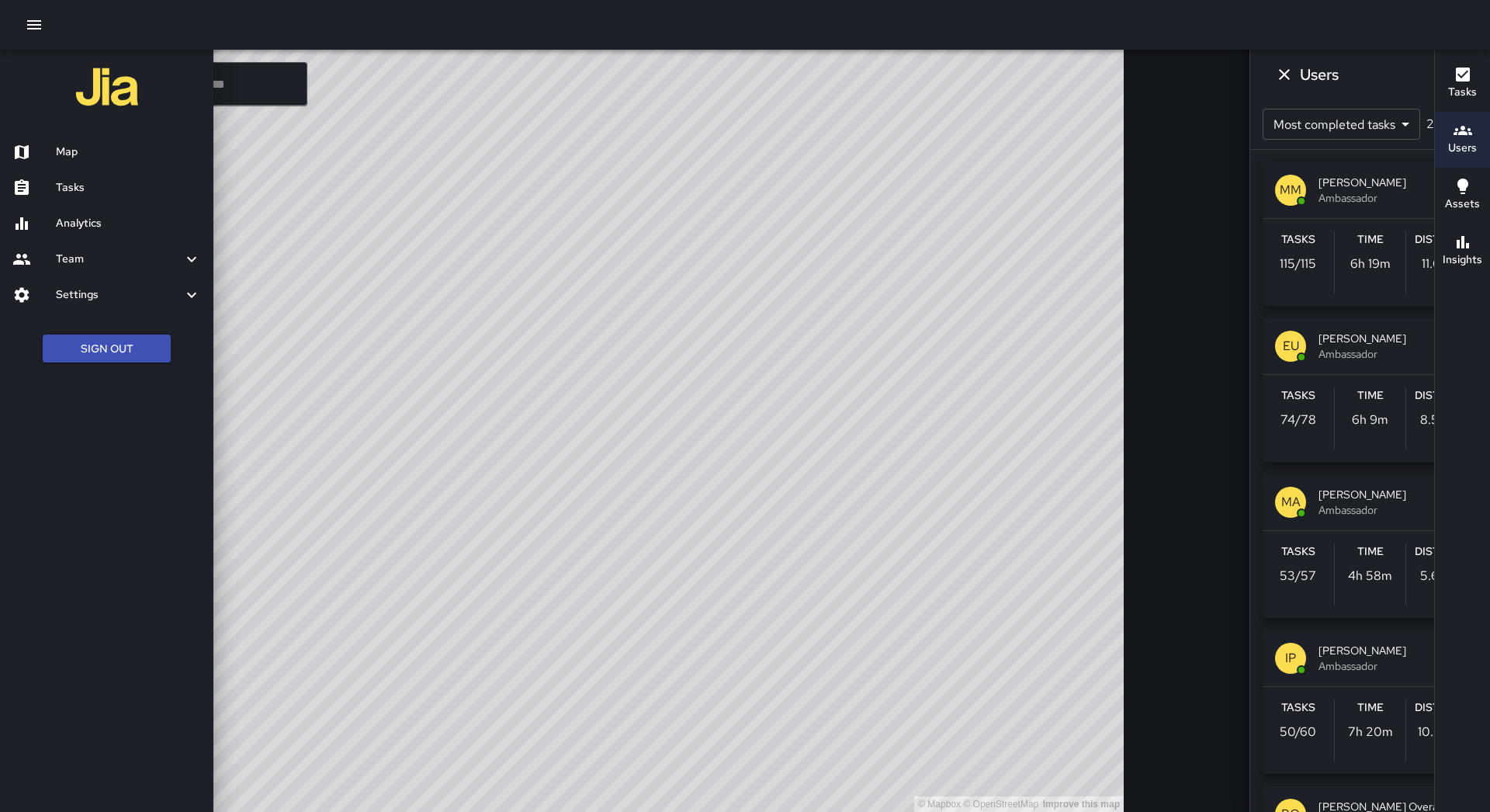
click at [72, 138] on div "Map" at bounding box center [106, 152] width 214 height 35
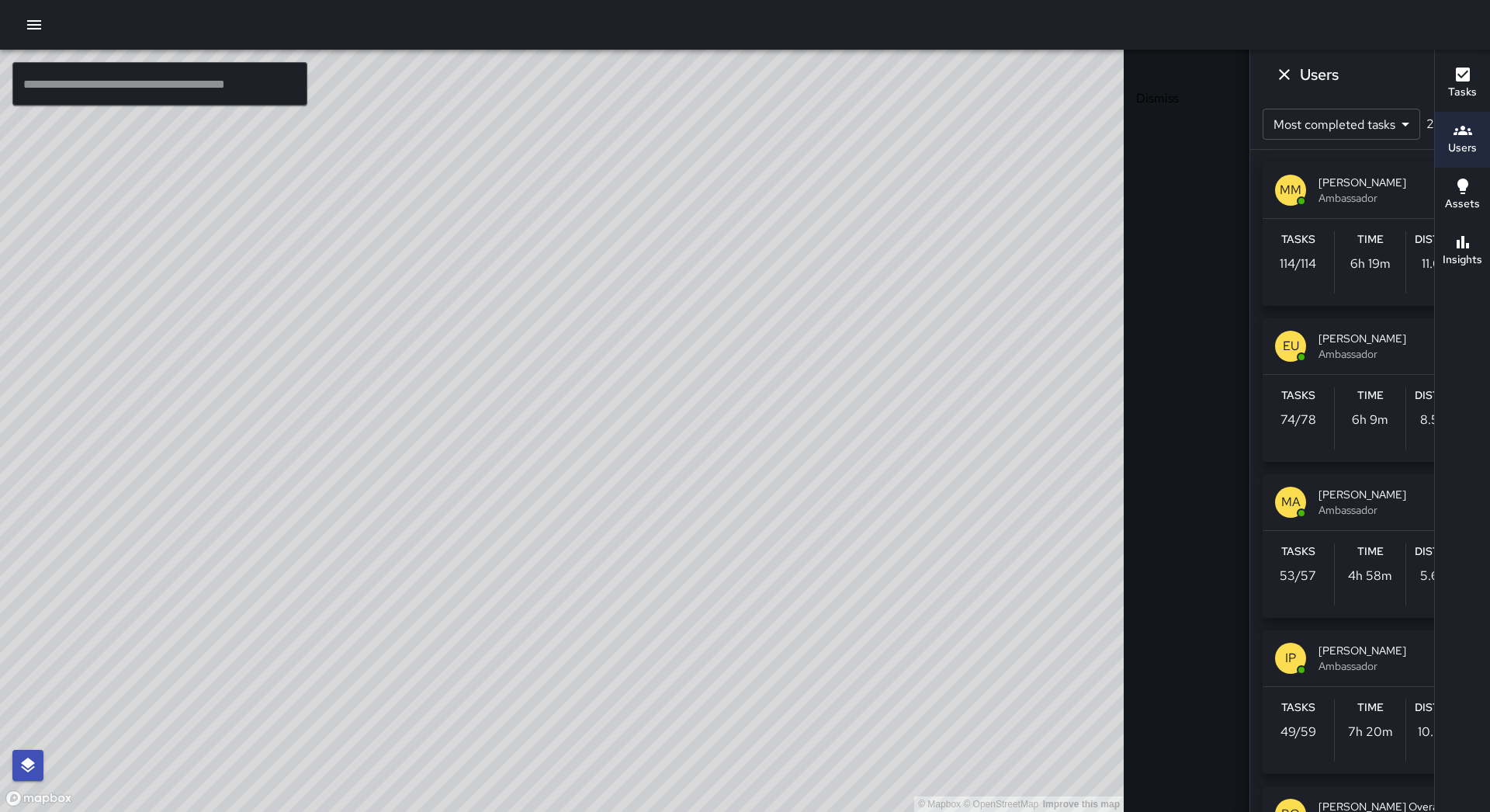
click at [1280, 79] on icon "Dismiss" at bounding box center [1284, 74] width 11 height 11
